Goal: Information Seeking & Learning: Find specific fact

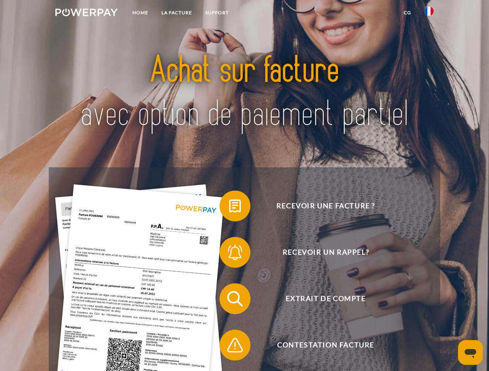
click at [86, 14] on img at bounding box center [86, 13] width 62 height 8
click at [429, 14] on img at bounding box center [428, 11] width 9 height 9
click at [407, 13] on link "CG" at bounding box center [407, 13] width 21 height 14
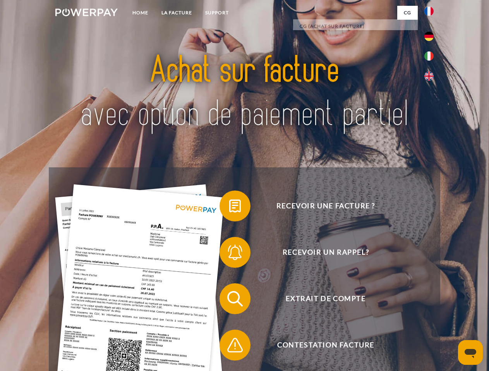
click at [229, 208] on span at bounding box center [223, 206] width 39 height 39
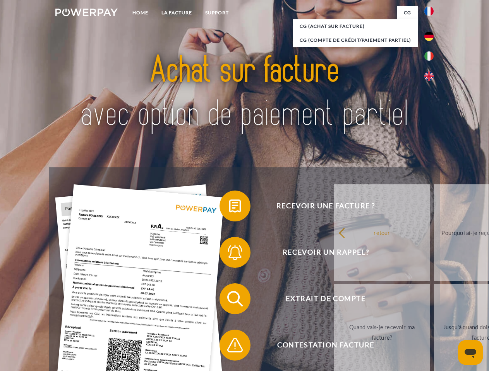
click at [229, 254] on span at bounding box center [223, 252] width 39 height 39
click at [434, 301] on link "Jusqu'à quand dois-je payer ma facture?" at bounding box center [482, 332] width 96 height 97
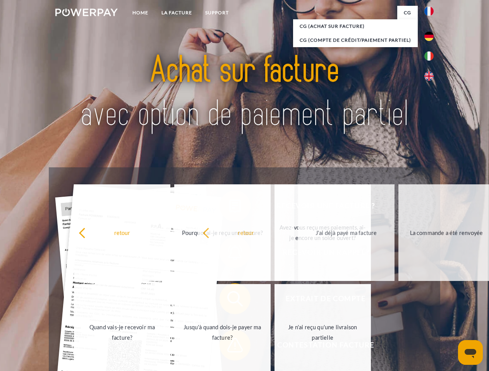
click at [229, 347] on span at bounding box center [223, 345] width 39 height 39
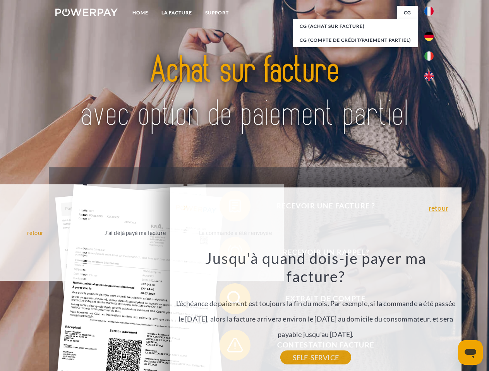
click at [470, 353] on icon "Ouvrir la fenêtre de messagerie" at bounding box center [470, 353] width 12 height 9
